Goal: Information Seeking & Learning: Learn about a topic

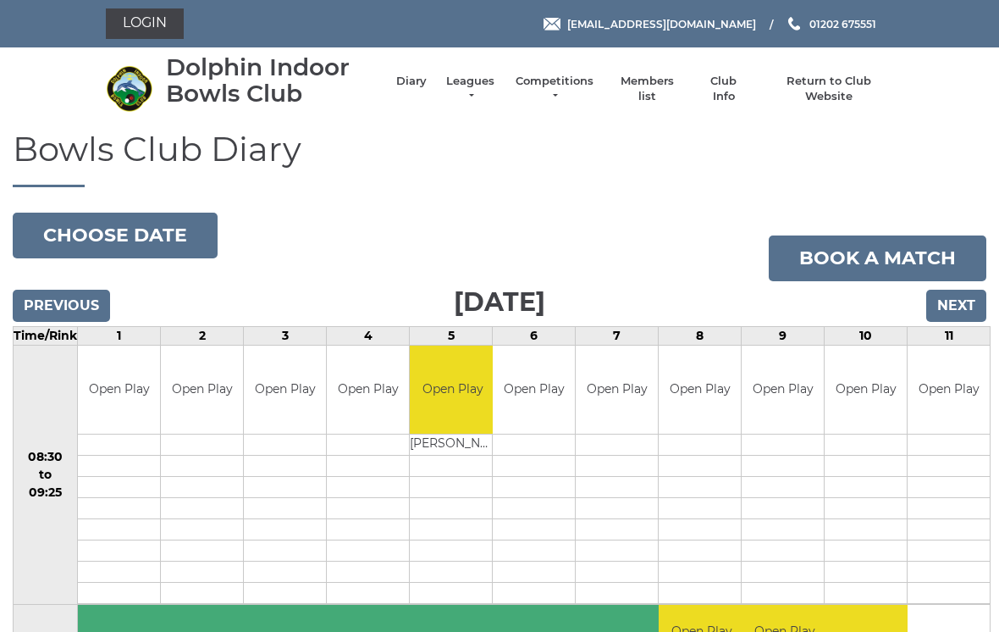
click at [497, 91] on link "Leagues" at bounding box center [470, 89] width 53 height 30
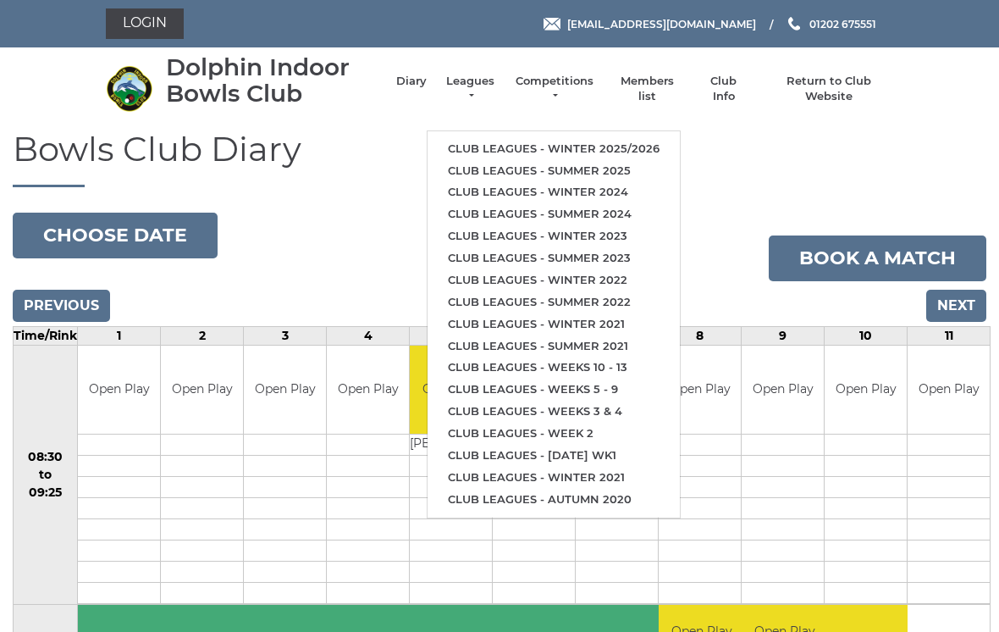
click at [574, 139] on link "Club leagues - Winter 2025/2026" at bounding box center [554, 149] width 252 height 22
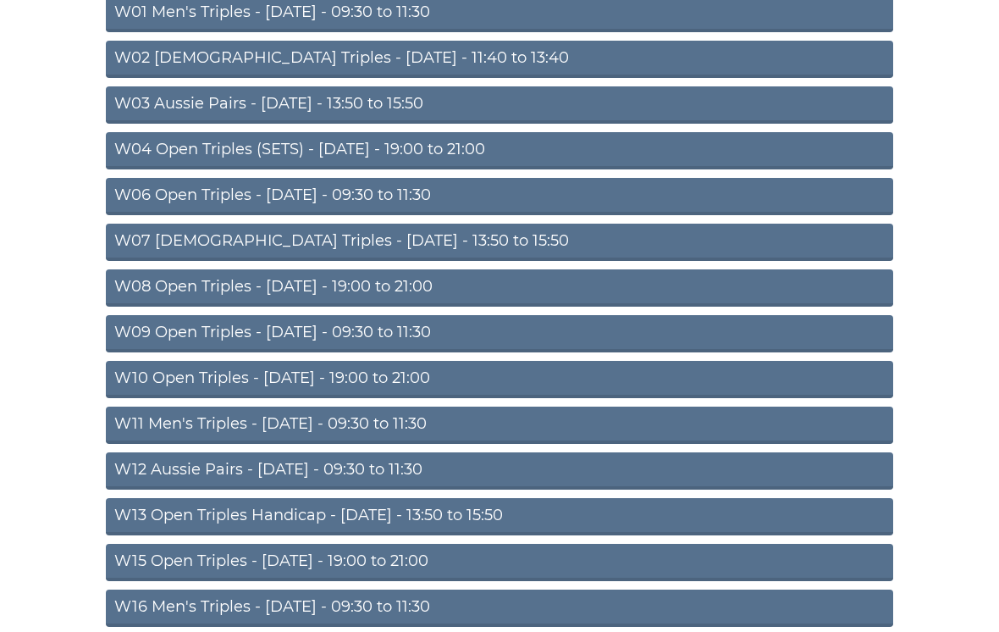
scroll to position [234, 0]
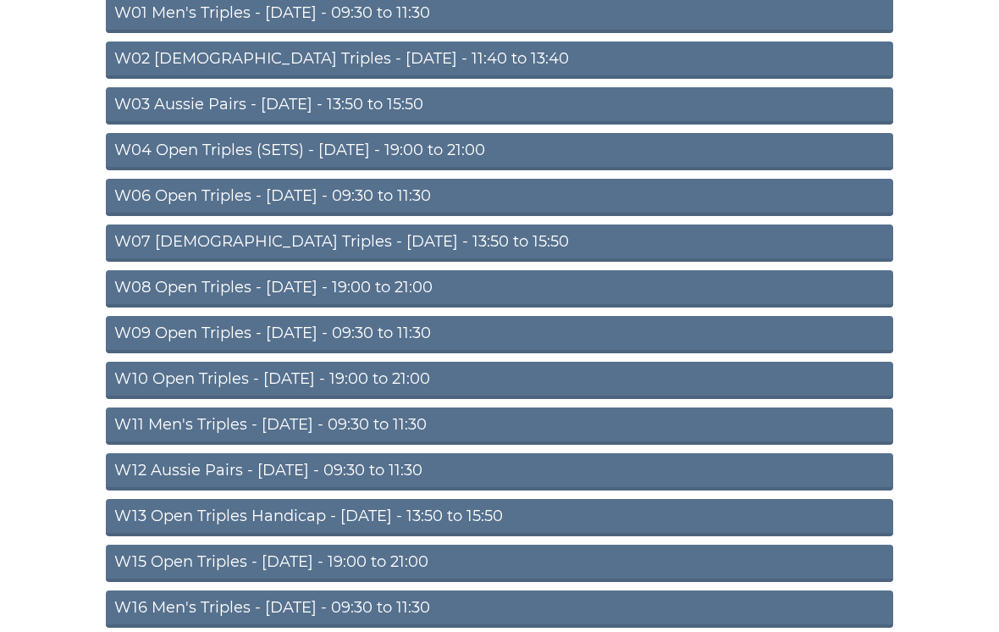
click at [395, 384] on link "W10 Open Triples - Wednesday - 19:00 to 21:00" at bounding box center [499, 380] width 787 height 37
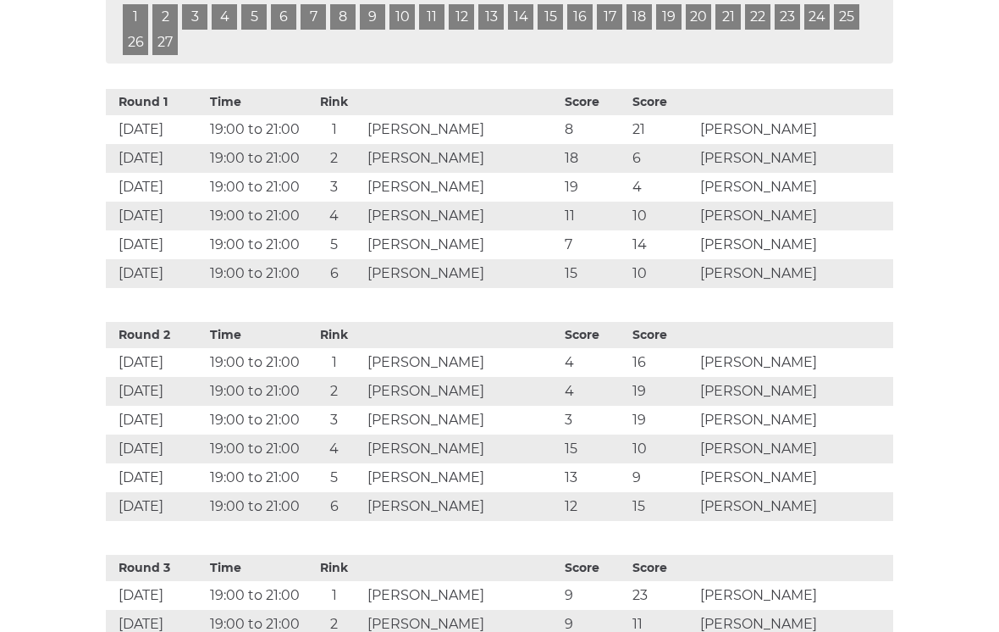
scroll to position [870, 0]
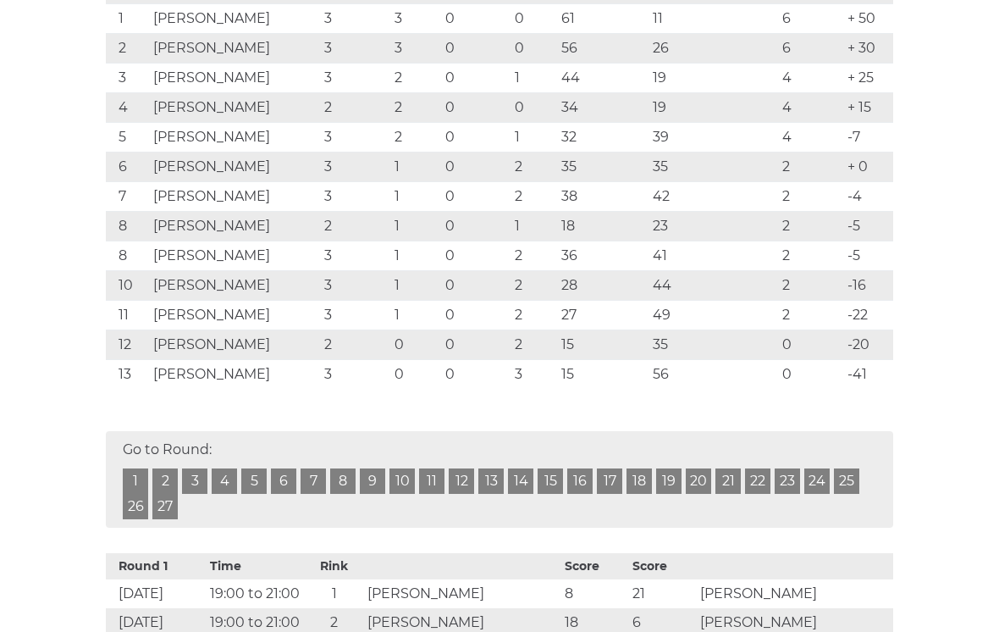
scroll to position [400, 0]
